Goal: Find specific page/section: Find specific page/section

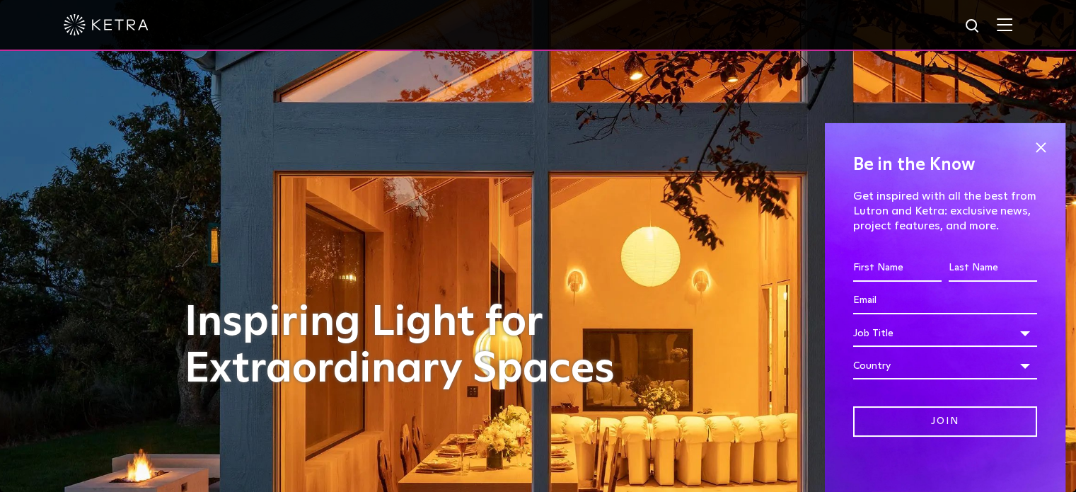
click at [1012, 28] on img at bounding box center [1005, 24] width 16 height 13
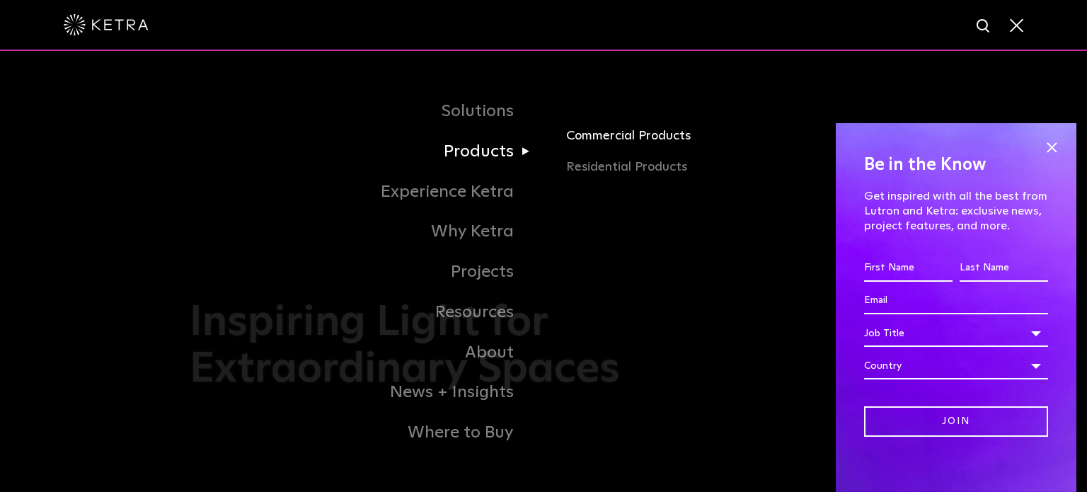
click at [594, 137] on link "Commercial Products" at bounding box center [731, 141] width 331 height 31
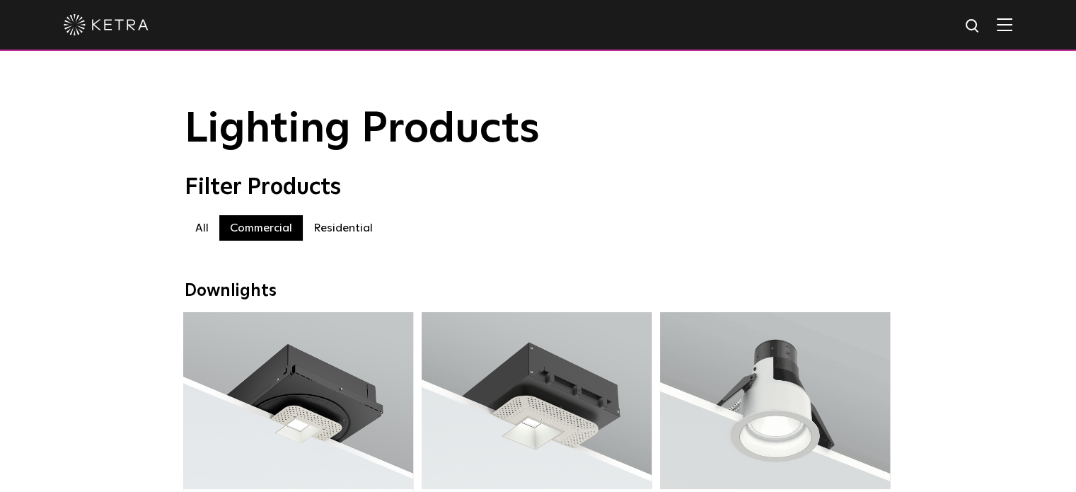
click at [323, 233] on label "Residential" at bounding box center [343, 227] width 81 height 25
click at [1012, 25] on img at bounding box center [1005, 24] width 16 height 13
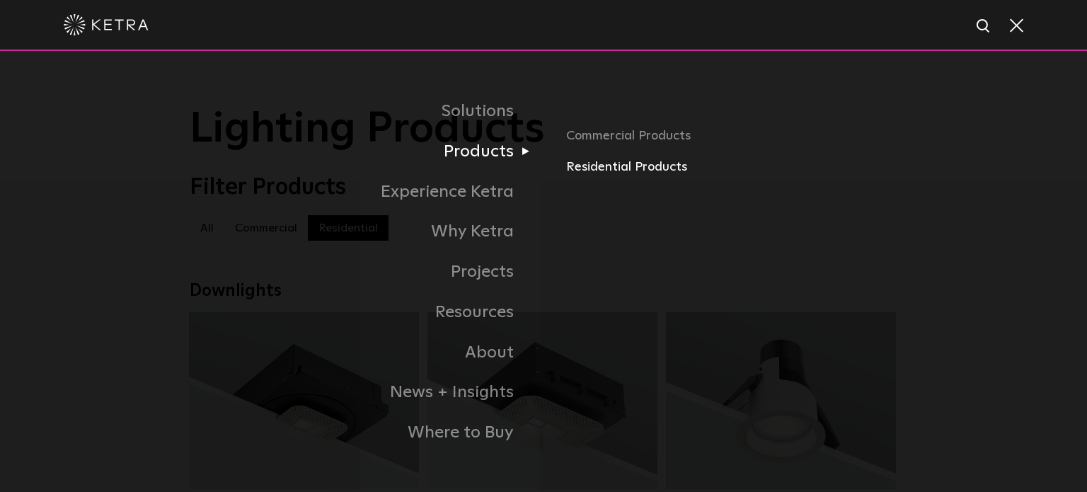
click at [584, 167] on link "Residential Products" at bounding box center [731, 167] width 331 height 21
